Goal: Check status: Check status

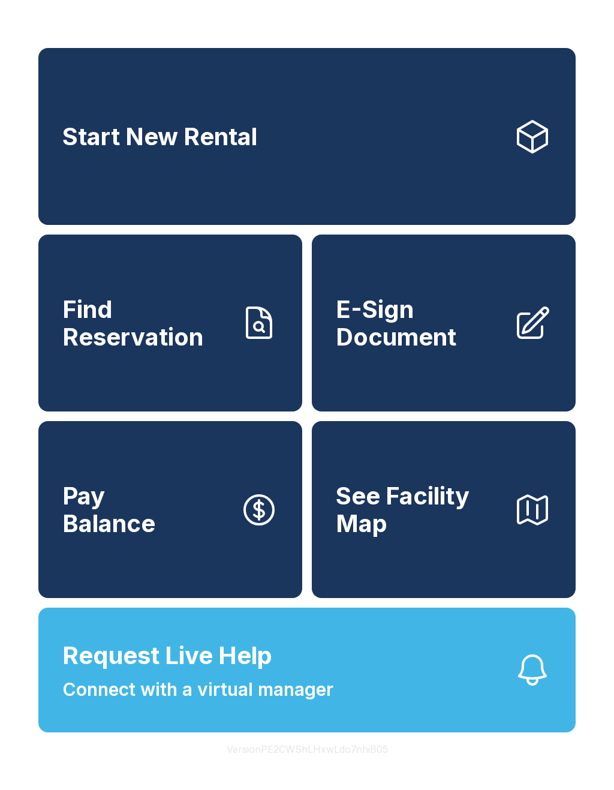
click at [170, 346] on span "Find Reservation" at bounding box center [146, 323] width 168 height 55
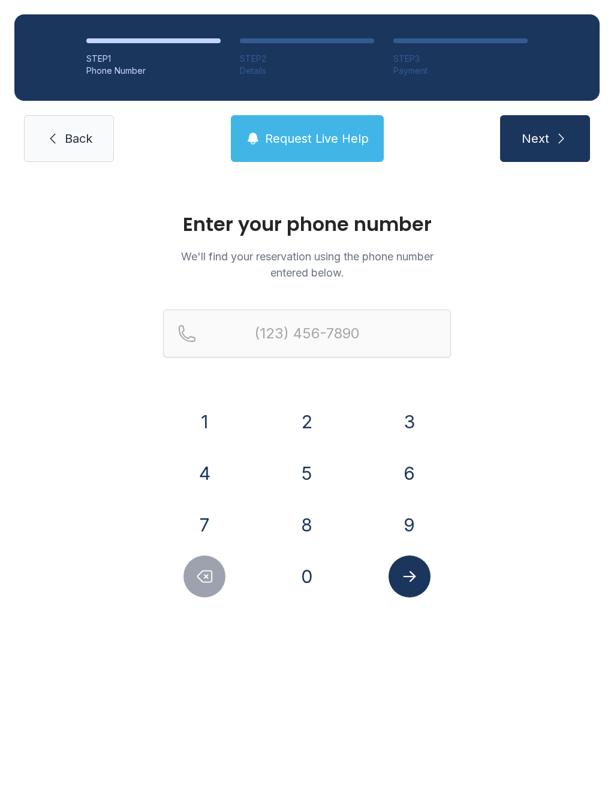
click at [211, 464] on button "4" at bounding box center [205, 473] width 42 height 42
click at [310, 583] on button "0" at bounding box center [307, 577] width 42 height 42
click at [203, 484] on button "4" at bounding box center [205, 473] width 42 height 42
click at [310, 487] on button "5" at bounding box center [307, 473] width 42 height 42
click at [212, 465] on button "4" at bounding box center [205, 473] width 42 height 42
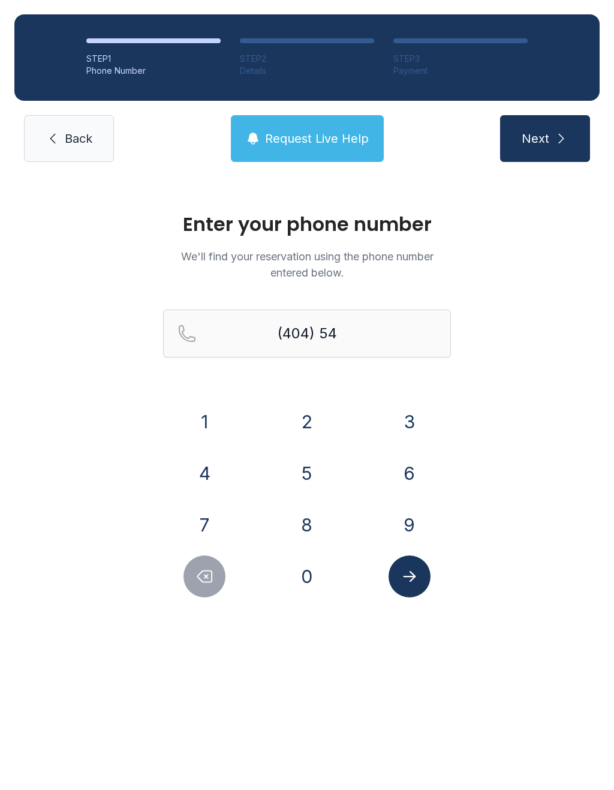
click at [305, 419] on button "2" at bounding box center [307, 422] width 42 height 42
click at [413, 430] on button "3" at bounding box center [410, 422] width 42 height 42
click at [323, 417] on button "2" at bounding box center [307, 422] width 42 height 42
click at [223, 410] on button "1" at bounding box center [205, 422] width 42 height 42
click at [224, 412] on div "1" at bounding box center [204, 422] width 83 height 42
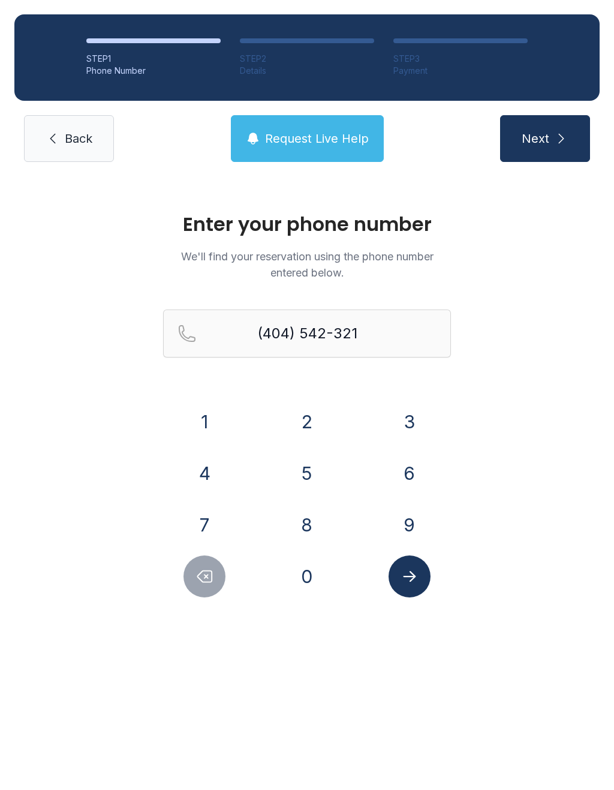
click at [415, 569] on icon "Submit lookup form" at bounding box center [410, 577] width 18 height 18
click at [332, 145] on span "Request Live Help" at bounding box center [317, 138] width 104 height 17
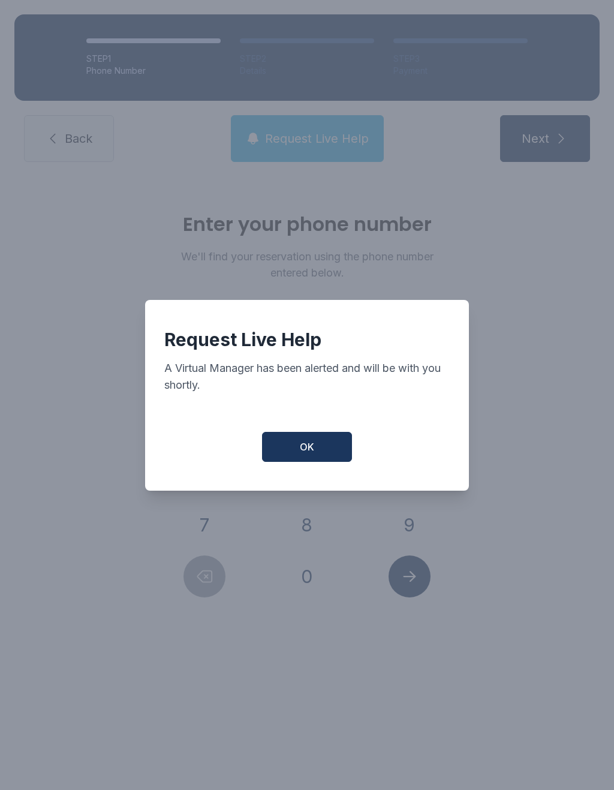
click at [309, 452] on span "OK" at bounding box center [307, 447] width 14 height 14
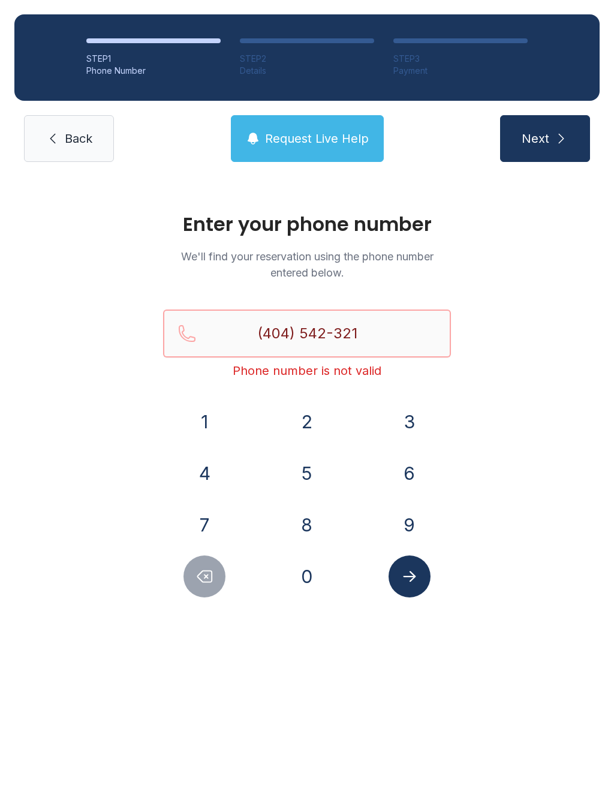
click at [386, 337] on input "(404) 542-321" at bounding box center [307, 334] width 288 height 48
click at [205, 423] on button "1" at bounding box center [205, 422] width 42 height 42
type input "[PHONE_NUMBER]"
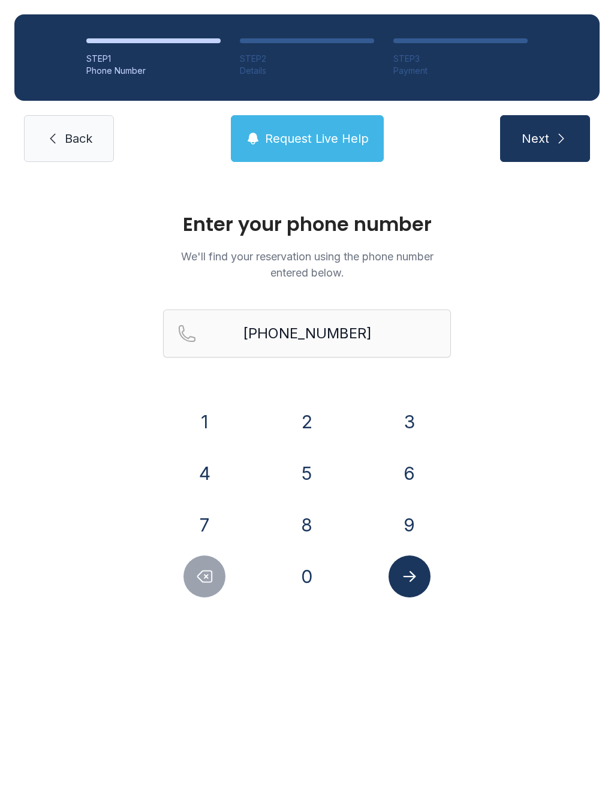
click at [412, 572] on icon "Submit lookup form" at bounding box center [410, 577] width 18 height 18
